Goal: Information Seeking & Learning: Learn about a topic

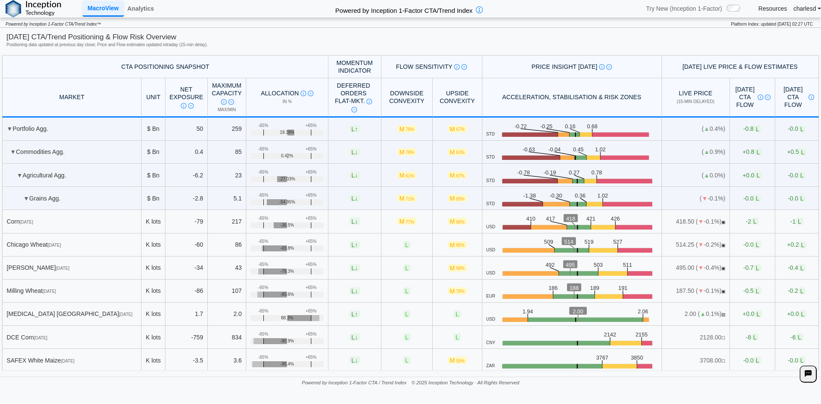
scroll to position [770, 0]
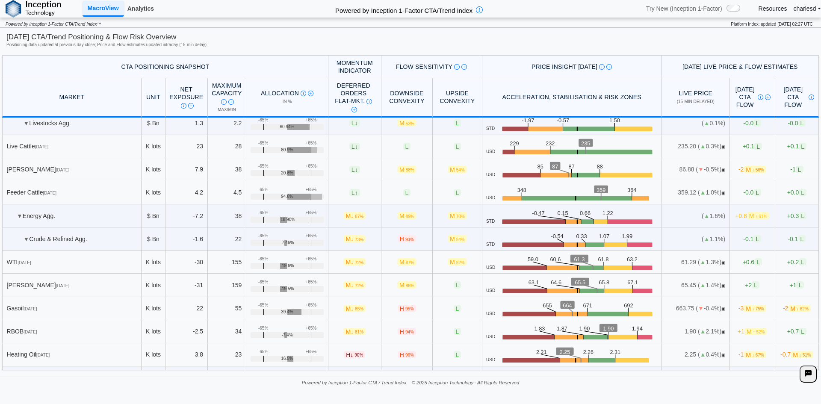
click at [143, 12] on link "Analytics" at bounding box center [140, 8] width 33 height 15
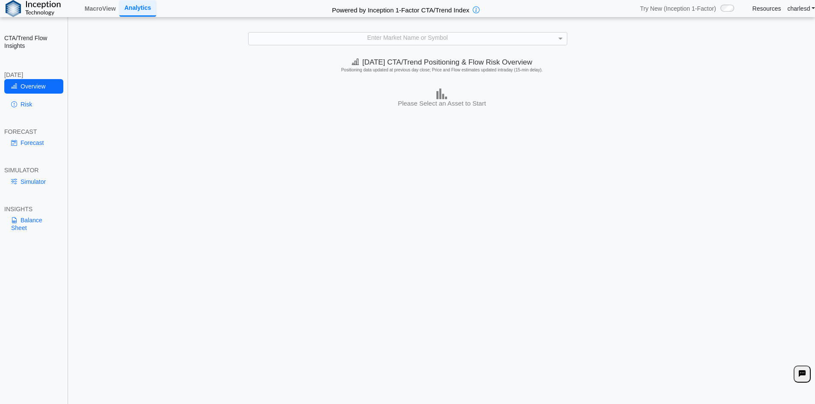
click at [383, 44] on div "Enter Market Name or Symbol" at bounding box center [407, 38] width 318 height 12
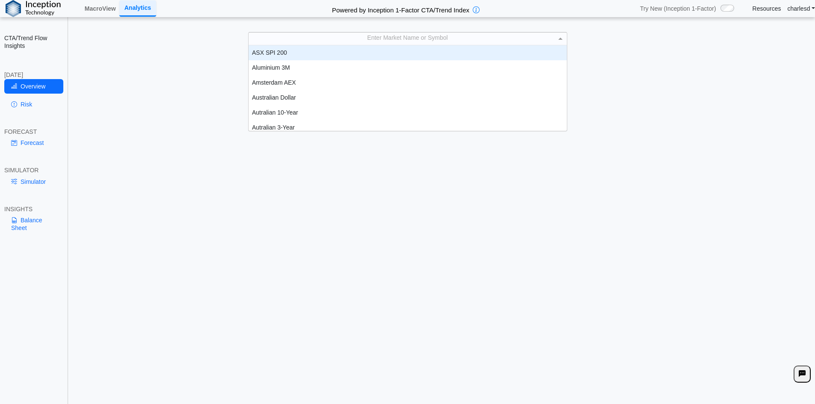
scroll to position [7, 7]
type input "***"
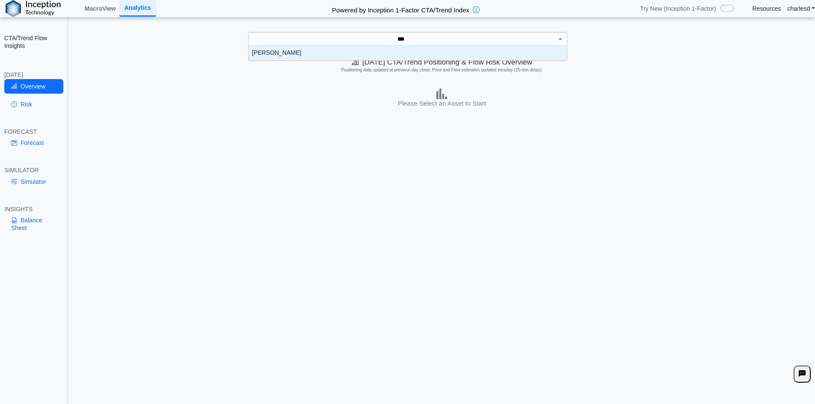
scroll to position [9, 312]
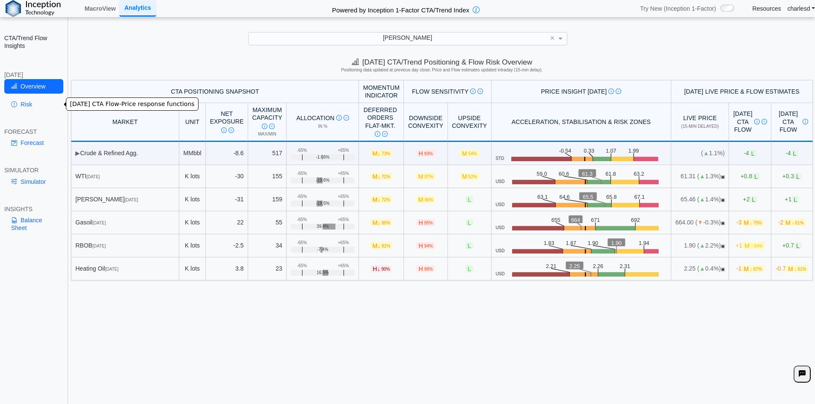
click at [39, 108] on link "Risk" at bounding box center [33, 104] width 59 height 15
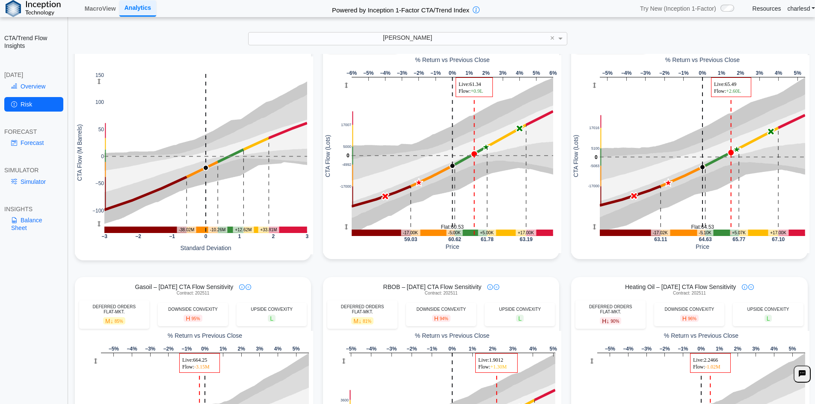
scroll to position [86, 0]
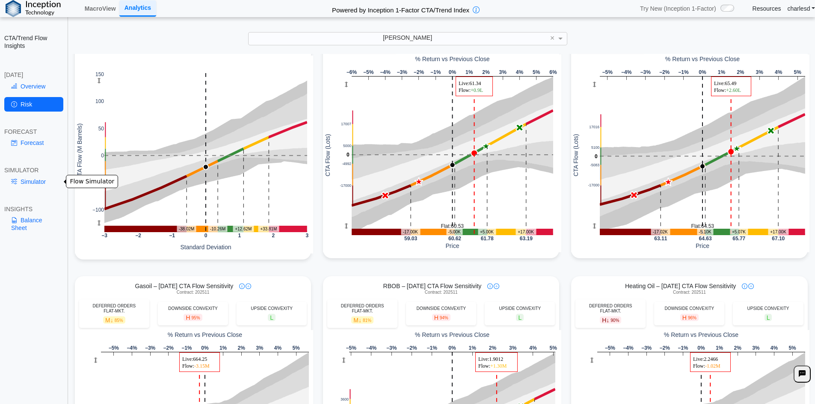
click at [40, 176] on link "Simulator" at bounding box center [33, 181] width 59 height 15
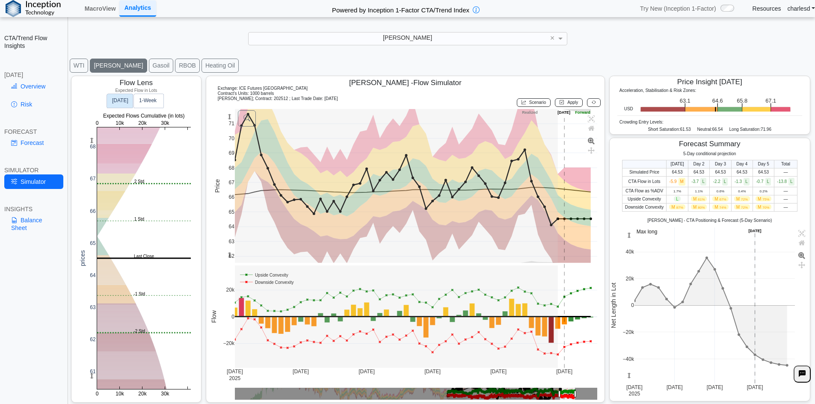
scroll to position [14, 0]
click at [106, 232] on rect at bounding box center [143, 258] width 93 height 262
click at [110, 230] on rect at bounding box center [143, 258] width 93 height 262
